Goal: Transaction & Acquisition: Purchase product/service

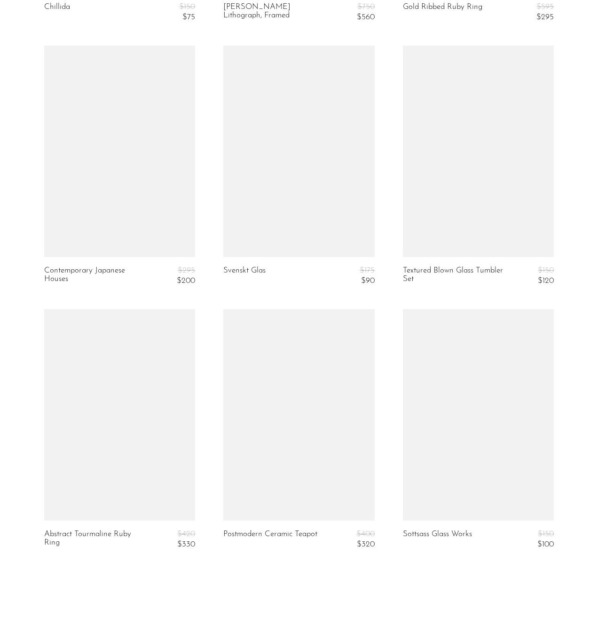
scroll to position [2845, 0]
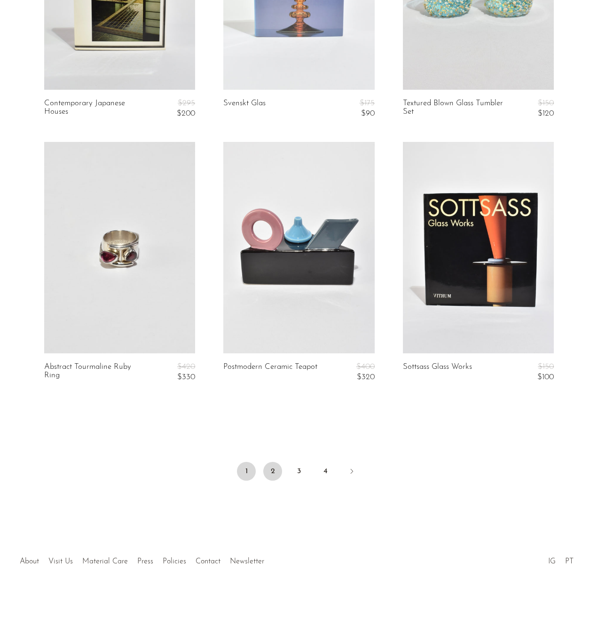
click at [274, 470] on link "2" at bounding box center [272, 471] width 19 height 19
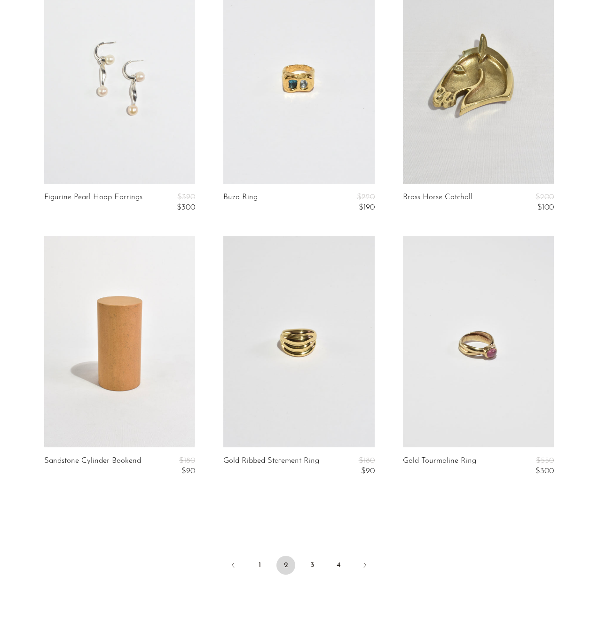
scroll to position [2776, 0]
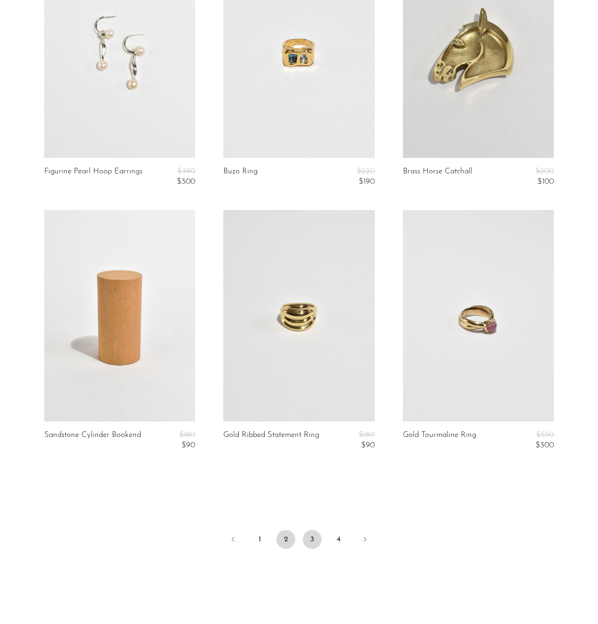
click at [311, 538] on link "3" at bounding box center [312, 539] width 19 height 19
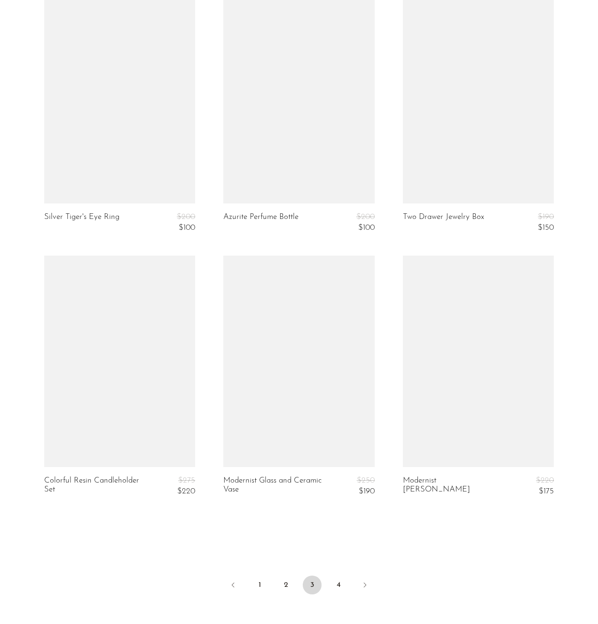
scroll to position [2845, 0]
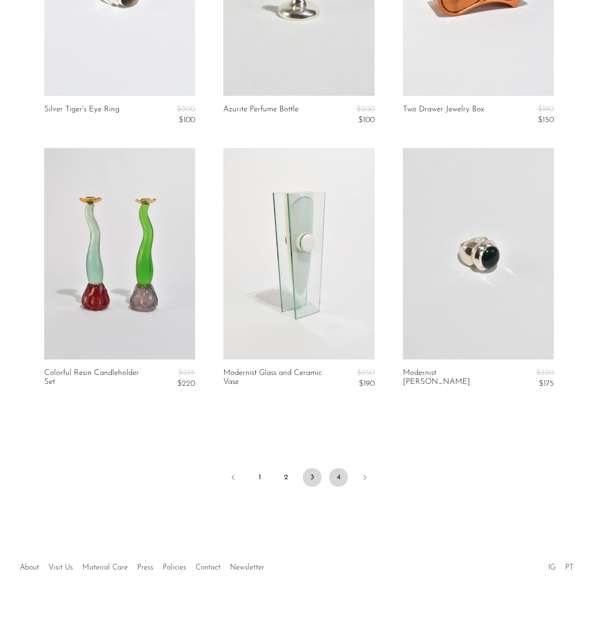
click at [339, 470] on link "4" at bounding box center [338, 477] width 19 height 19
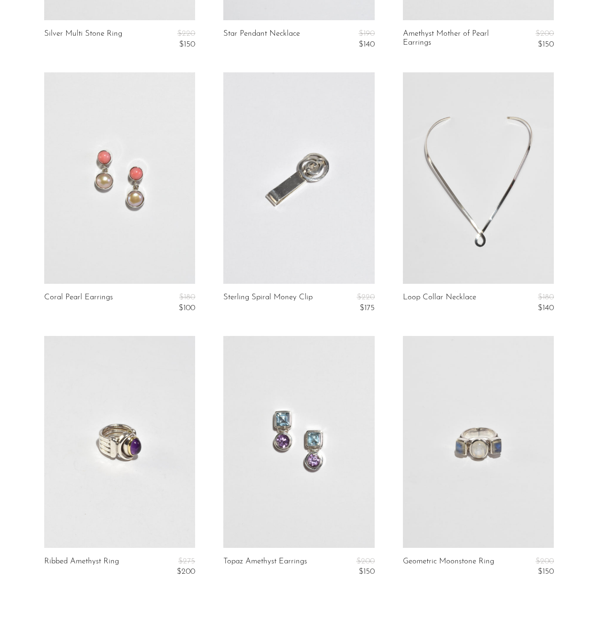
scroll to position [1790, 0]
